Goal: Information Seeking & Learning: Learn about a topic

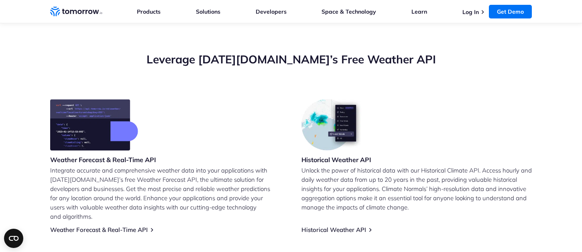
scroll to position [185, 0]
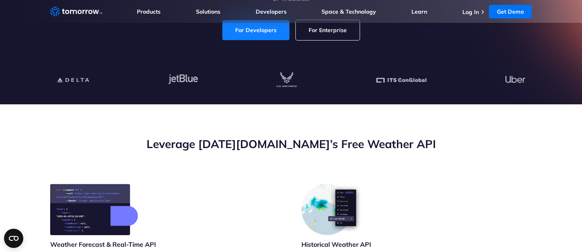
click at [269, 29] on link "For Developers" at bounding box center [255, 30] width 67 height 20
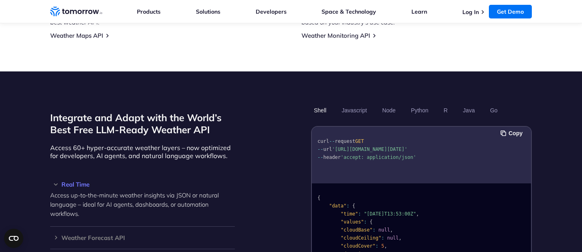
scroll to position [675, 0]
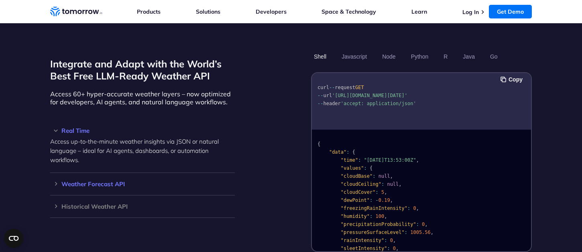
click at [67, 181] on h3 "Weather Forecast API" at bounding box center [142, 184] width 185 height 6
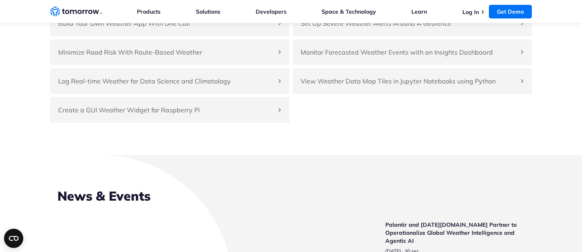
scroll to position [1880, 0]
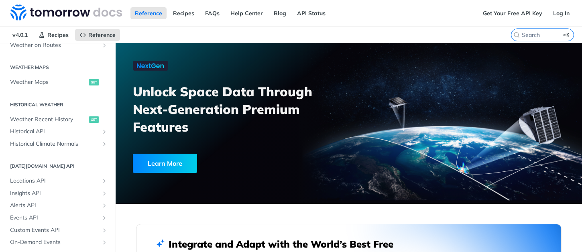
scroll to position [275, 0]
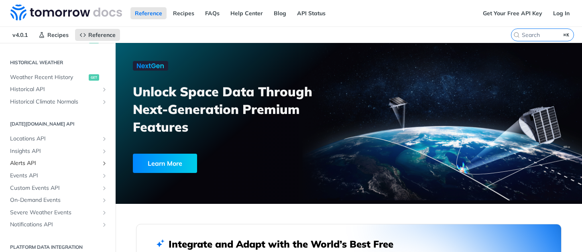
click at [34, 163] on span "Alerts API" at bounding box center [54, 163] width 89 height 8
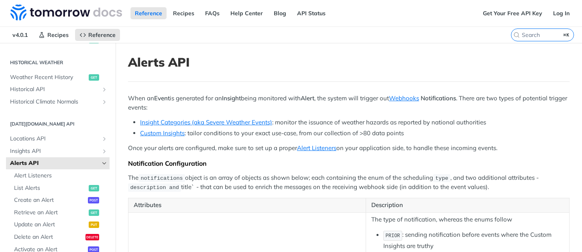
click at [235, 100] on strong "Insight" at bounding box center [231, 98] width 19 height 8
click at [238, 122] on link "Insight Categories (aka Severe Weather Events)" at bounding box center [206, 122] width 132 height 8
click at [150, 133] on link "Custom Insights" at bounding box center [162, 133] width 45 height 8
click at [326, 98] on p "When an Event is generated for an Insight being monitored with Alert , the syst…" at bounding box center [348, 103] width 441 height 18
click at [163, 132] on link "Custom Insights" at bounding box center [162, 133] width 45 height 8
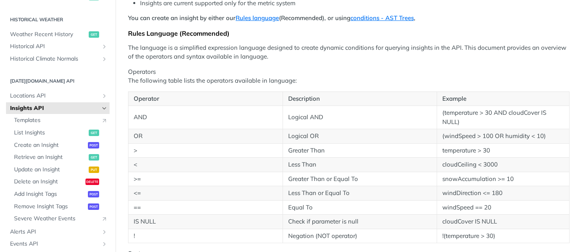
scroll to position [172, 0]
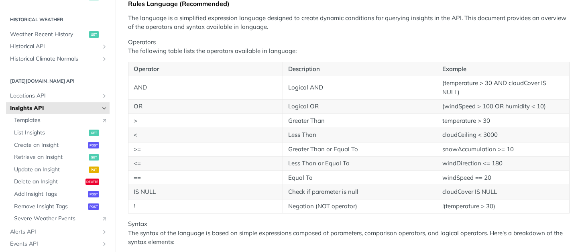
click at [344, 32] on p "The language is a simplified expression language designed to create dynamic con…" at bounding box center [348, 23] width 441 height 18
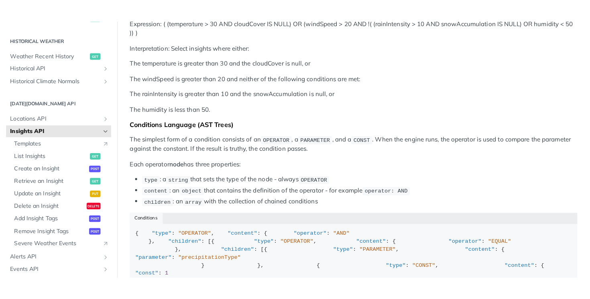
scroll to position [1071, 0]
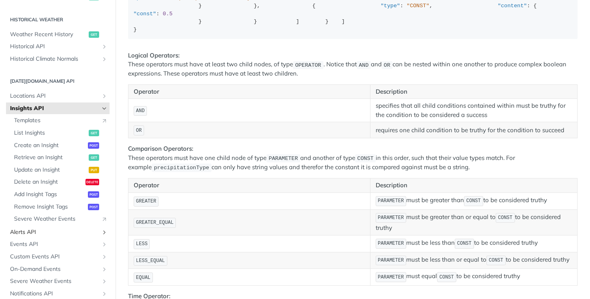
click at [33, 230] on span "Alerts API" at bounding box center [54, 232] width 89 height 8
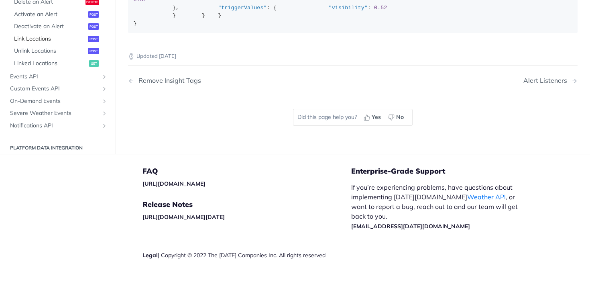
scroll to position [370, 0]
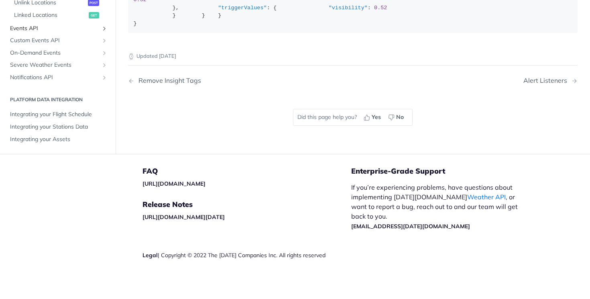
click at [42, 32] on span "Events API" at bounding box center [54, 28] width 89 height 8
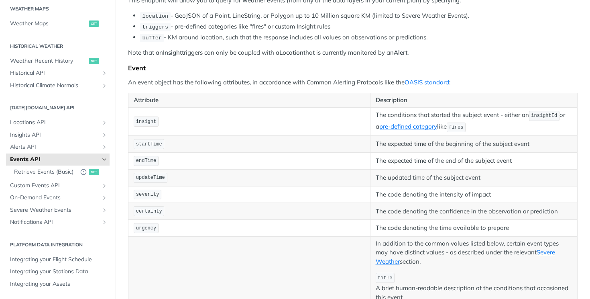
scroll to position [36, 0]
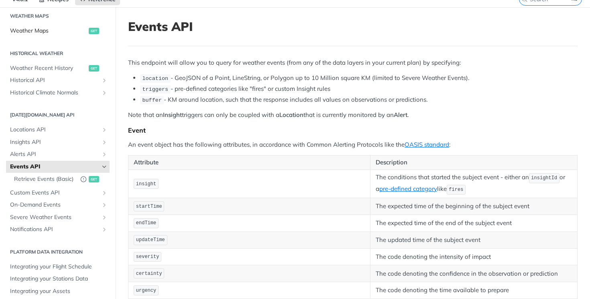
click at [53, 29] on span "Weather Maps" at bounding box center [48, 31] width 77 height 8
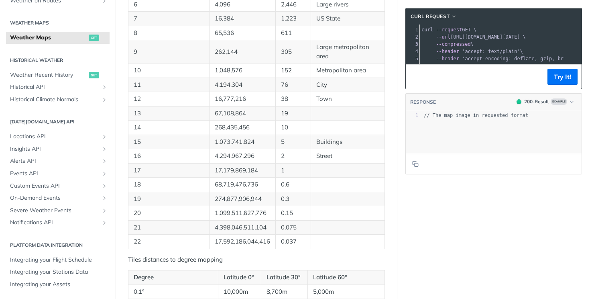
scroll to position [805, 0]
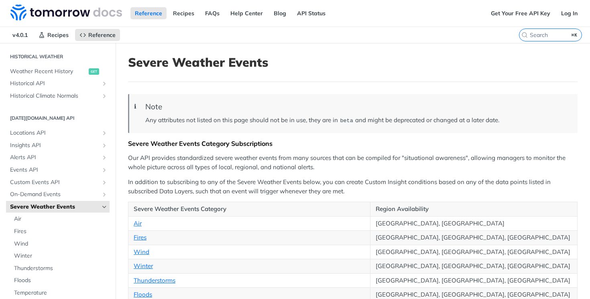
scroll to position [28, 0]
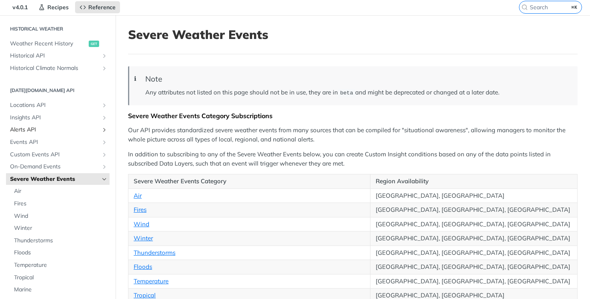
click at [61, 130] on span "Alerts API" at bounding box center [54, 130] width 89 height 8
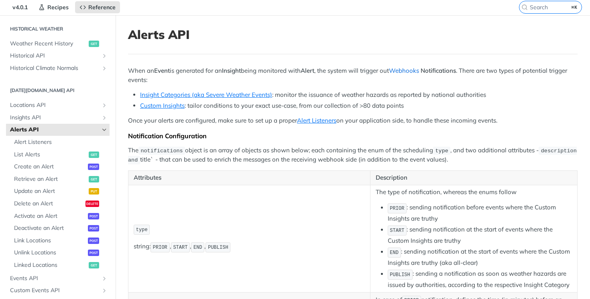
click at [413, 69] on link "Webhooks" at bounding box center [404, 71] width 30 height 8
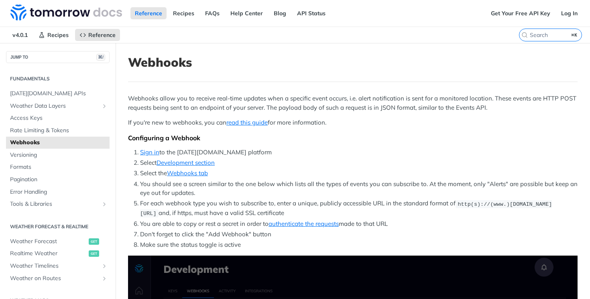
click at [325, 149] on li "Sign in to the [DATE][DOMAIN_NAME] platform" at bounding box center [358, 152] width 437 height 9
click at [43, 104] on span "Weather Data Layers" at bounding box center [54, 106] width 89 height 8
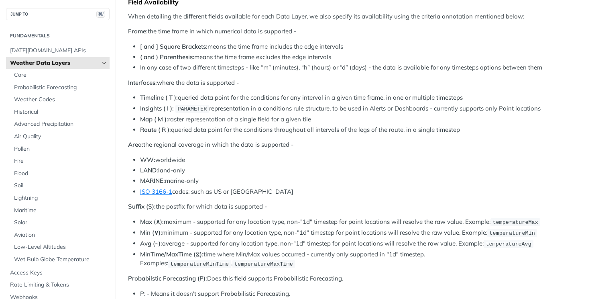
scroll to position [330, 0]
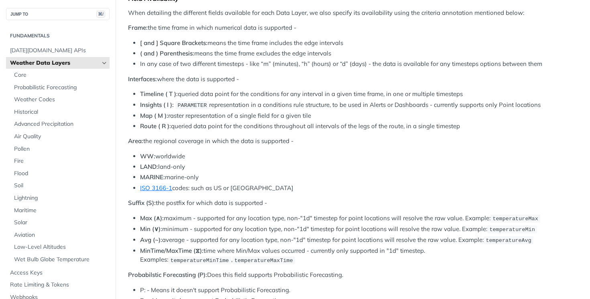
click at [226, 144] on p "Area: the regional coverage in which the data is supported -" at bounding box center [352, 140] width 449 height 9
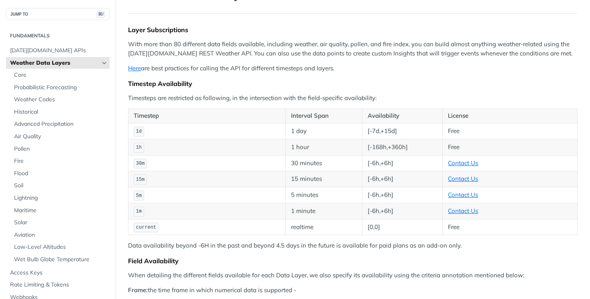
scroll to position [0, 0]
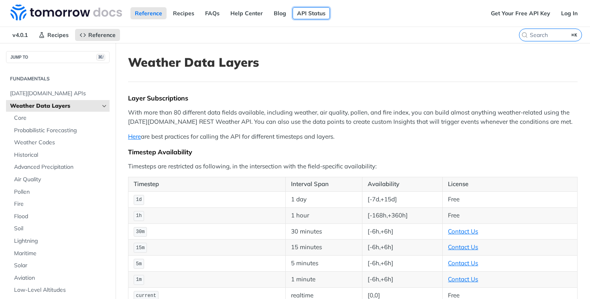
click at [311, 8] on link "API Status" at bounding box center [311, 13] width 37 height 12
